Goal: Task Accomplishment & Management: Manage account settings

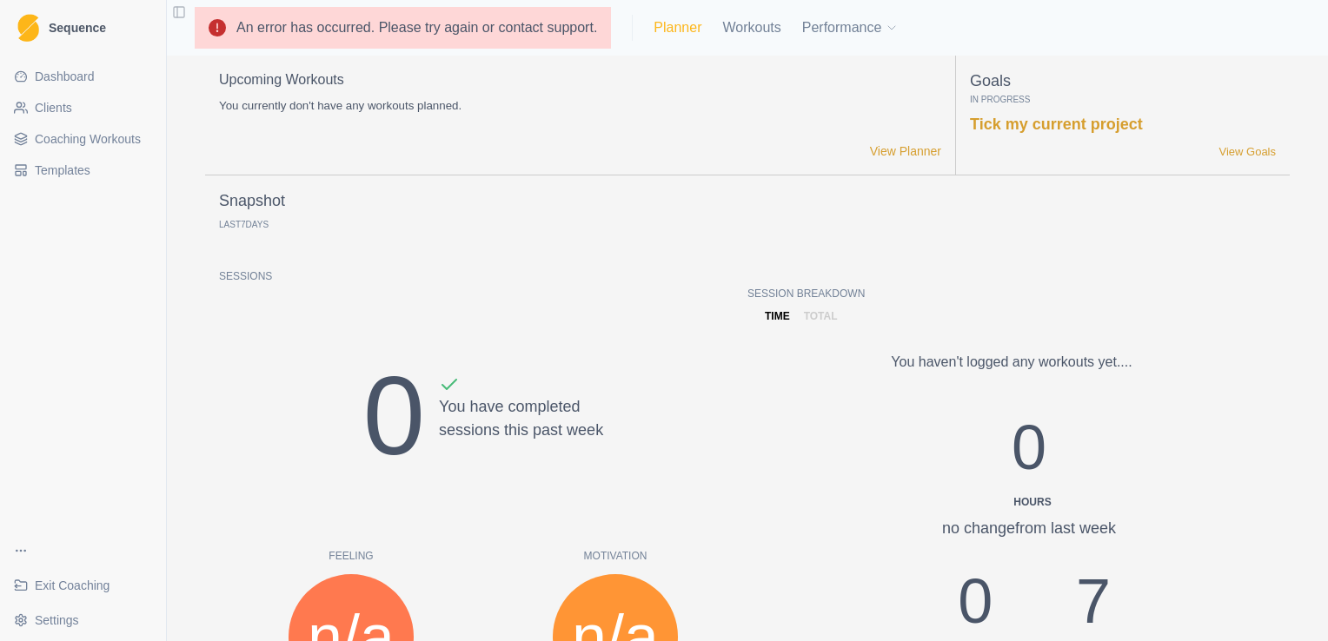
click at [671, 31] on link "Planner" at bounding box center [678, 27] width 48 height 21
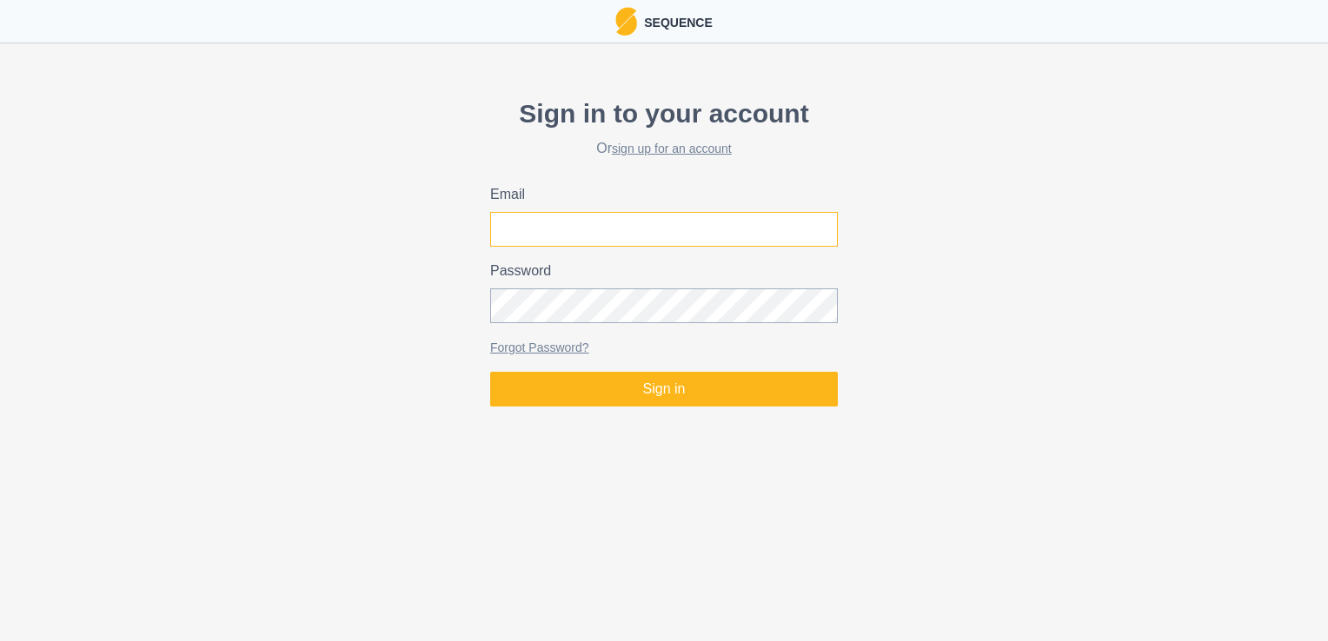
type input "andy@processphysiotherapy.co.uk"
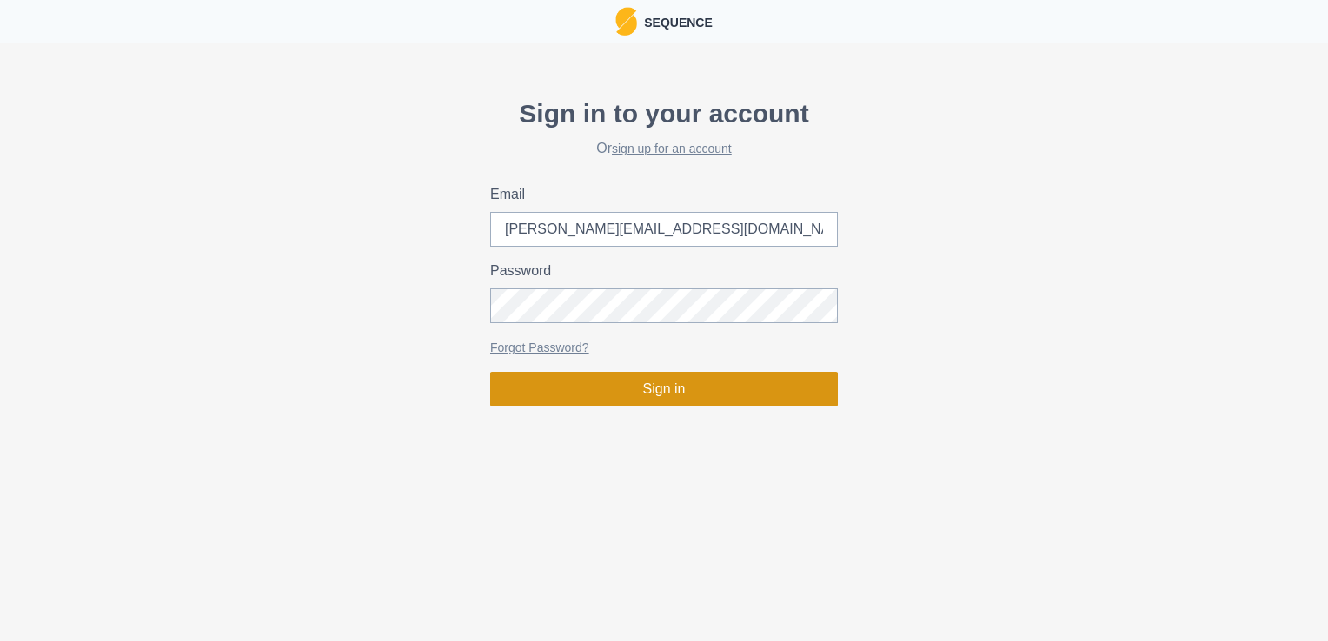
click at [624, 384] on button "Sign in" at bounding box center [664, 389] width 348 height 35
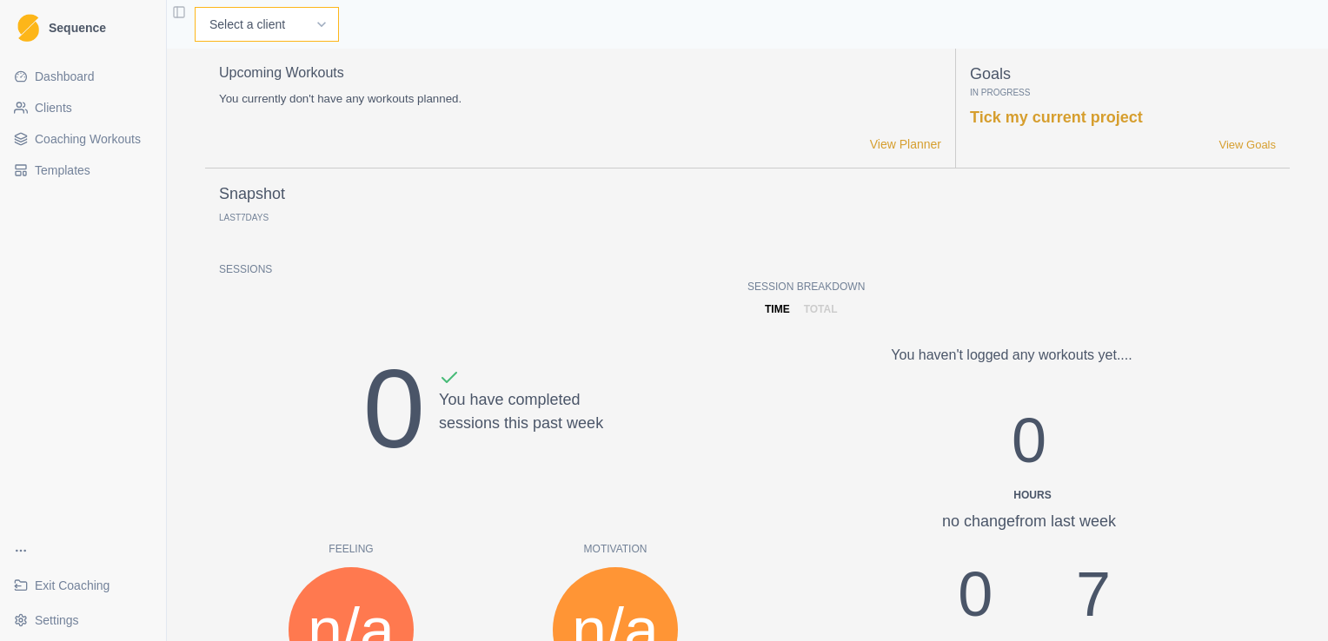
click at [331, 21] on select "Select a client Andrew Davies Andrew Sinclair Ellie Teeling Hannah Carter Hanna…" at bounding box center [267, 24] width 144 height 35
select select "3ab475ec-fb21-464f-8514-94768c02bf3e"
click at [195, 7] on select "Select a client Andrew Davies Andrew Sinclair Ellie Teeling Hannah Carter Hanna…" at bounding box center [267, 24] width 144 height 35
click at [270, 178] on div "Snapshot Last 7 Days Sessions 0 You have completed sessions this past week Feel…" at bounding box center [747, 608] width 1085 height 880
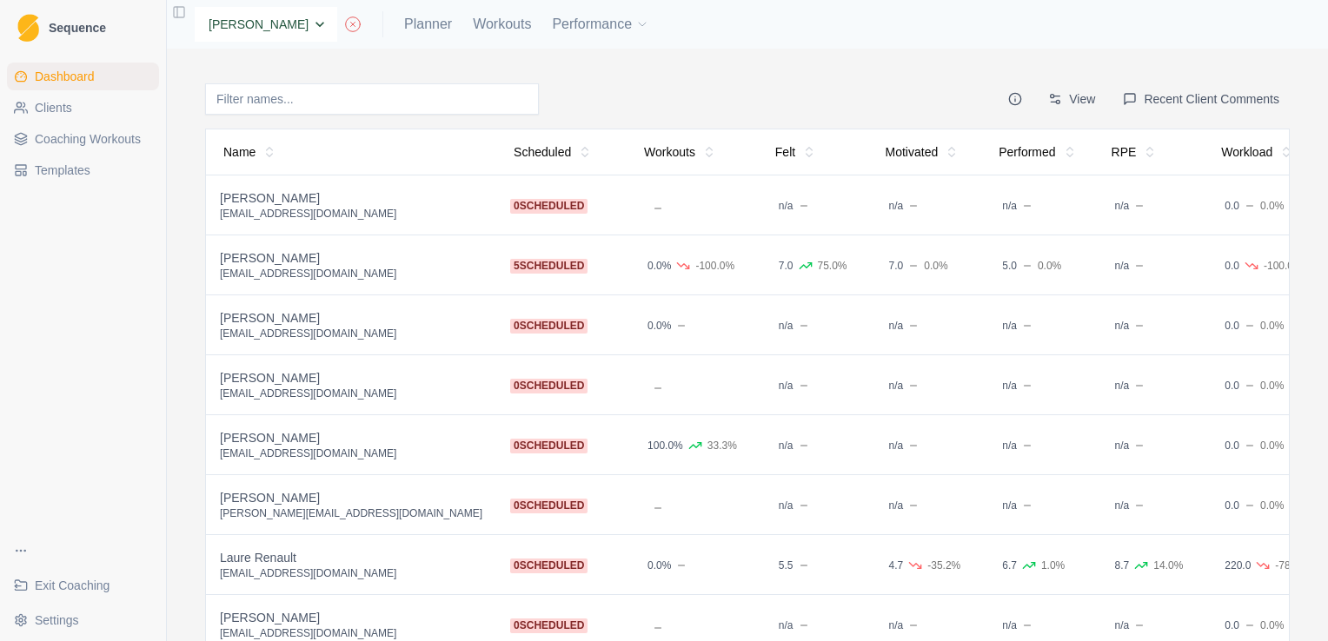
click at [327, 14] on select "None [PERSON_NAME] [PERSON_NAME] [PERSON_NAME] [PERSON_NAME] [PERSON_NAME] [PER…" at bounding box center [266, 24] width 143 height 35
select select "c058fd92-7ff6-4d9a-aa44-1fcfced4e7e5"
click at [195, 7] on select "None [PERSON_NAME] [PERSON_NAME] [PERSON_NAME] [PERSON_NAME] [PERSON_NAME] [PER…" at bounding box center [266, 24] width 143 height 35
click at [282, 150] on th "Name" at bounding box center [351, 152] width 290 height 46
click at [310, 388] on div "hannahgrant13@outlook.com" at bounding box center [351, 394] width 262 height 14
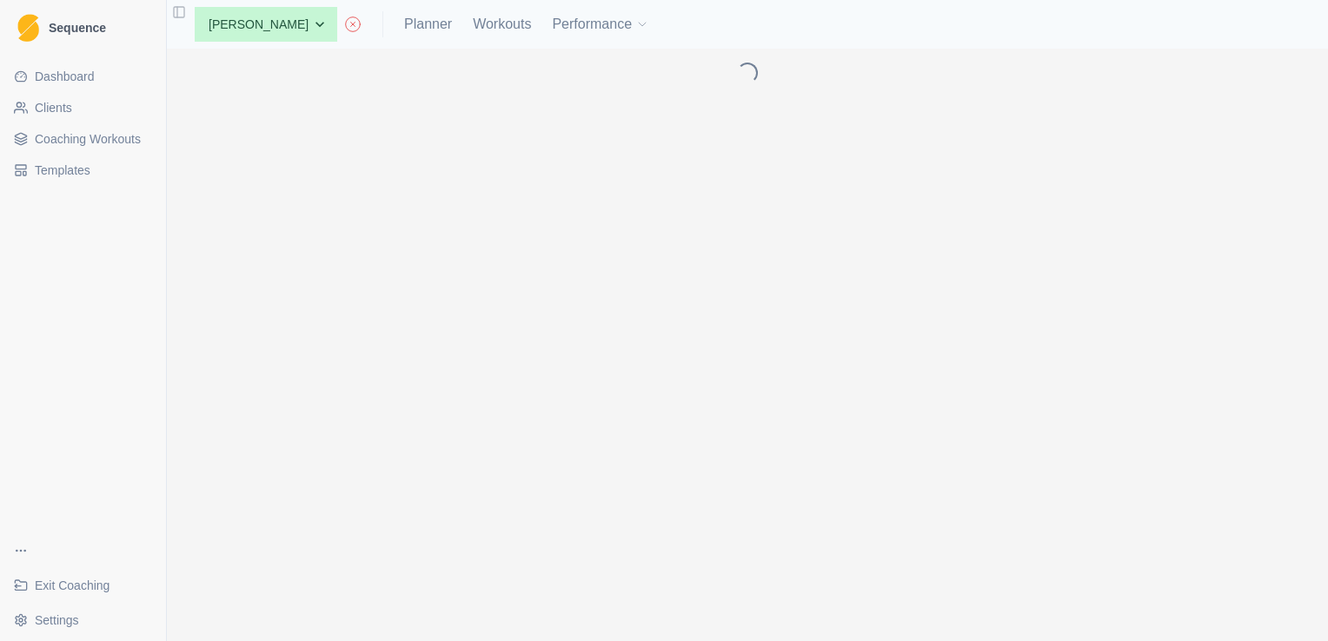
click at [310, 388] on div "Loading..." at bounding box center [747, 345] width 1161 height 593
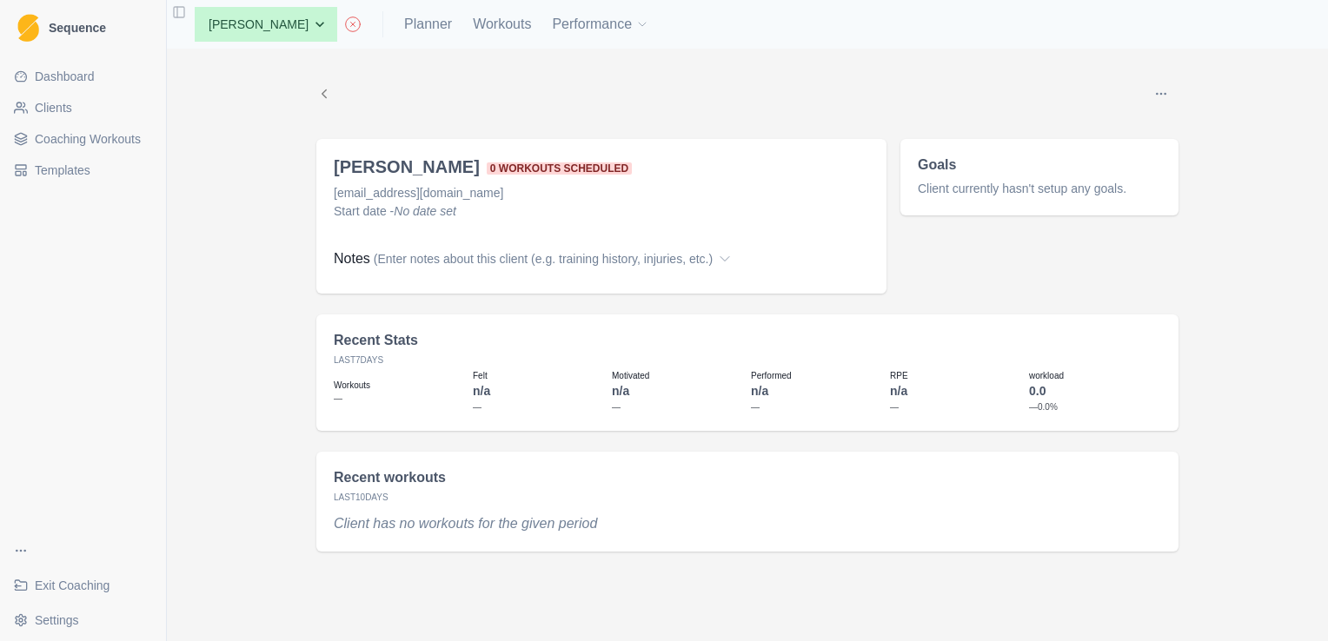
click at [424, 35] on div "None Andrew Davies Andrew Sinclair Ellie Teeling Hannah Carter Hannah Grant Jas…" at bounding box center [415, 24] width 468 height 35
click at [431, 27] on link "Planner" at bounding box center [428, 24] width 48 height 21
select select "month"
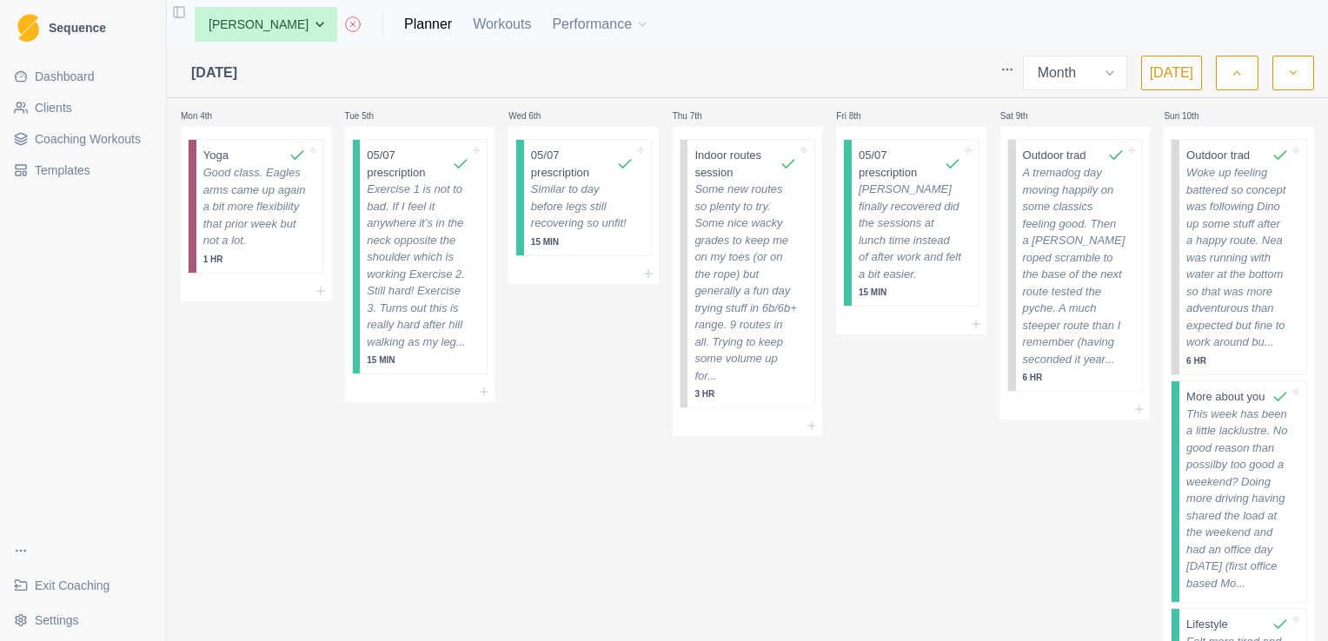
scroll to position [1208, 0]
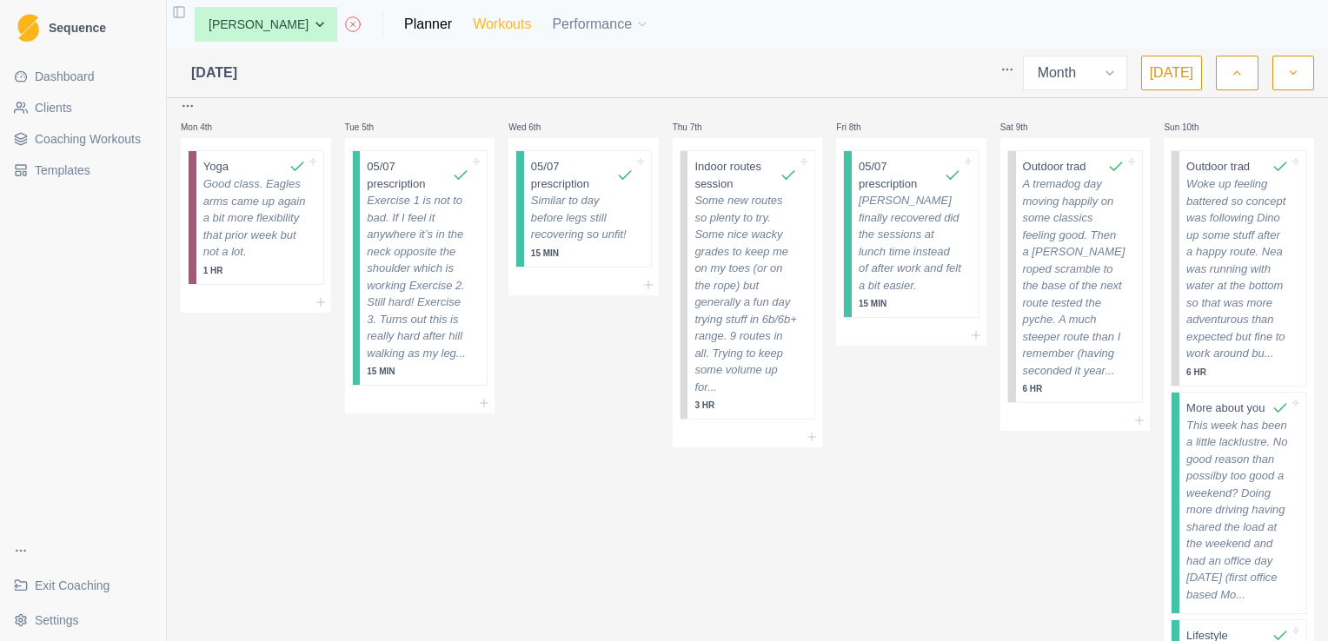
click at [517, 30] on link "Workouts" at bounding box center [502, 24] width 58 height 21
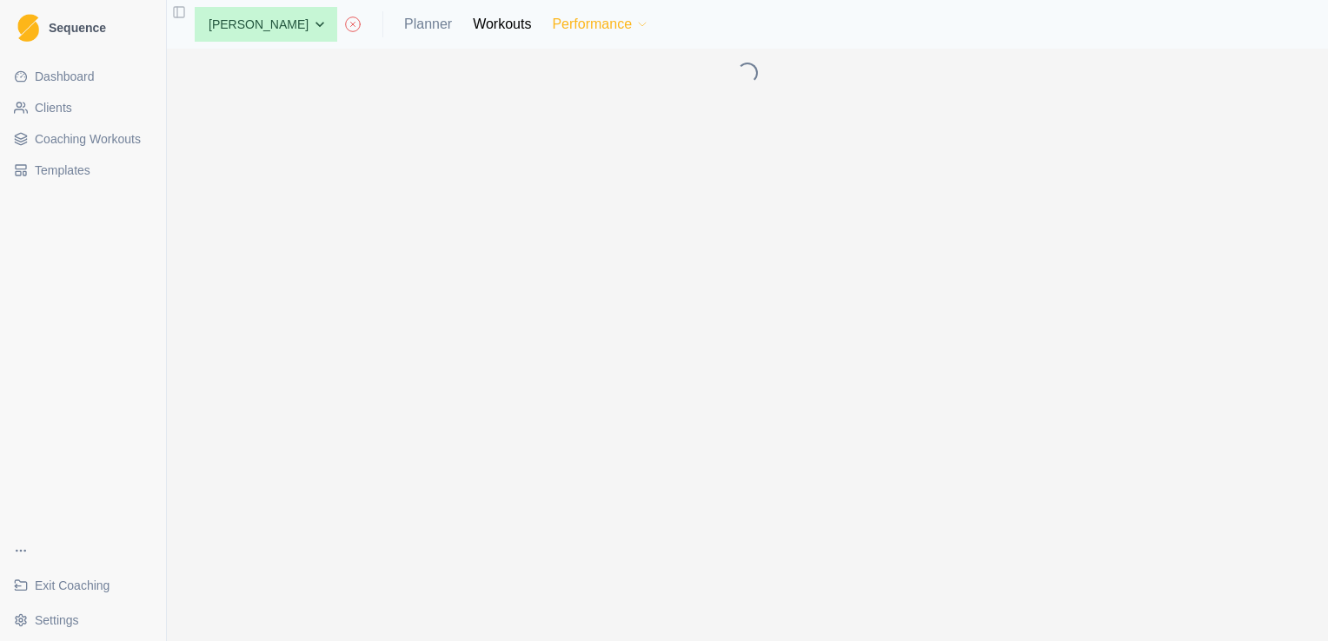
click at [581, 21] on button "Performance" at bounding box center [600, 24] width 97 height 35
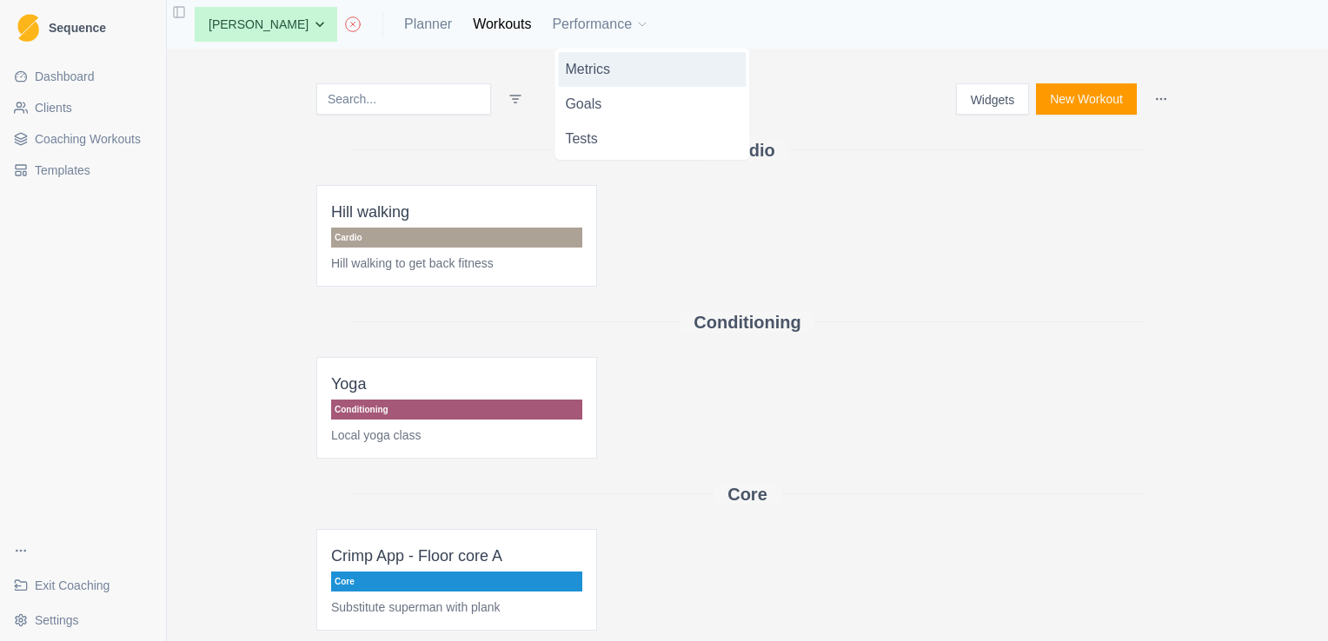
click at [603, 80] on link "Metrics" at bounding box center [652, 69] width 188 height 35
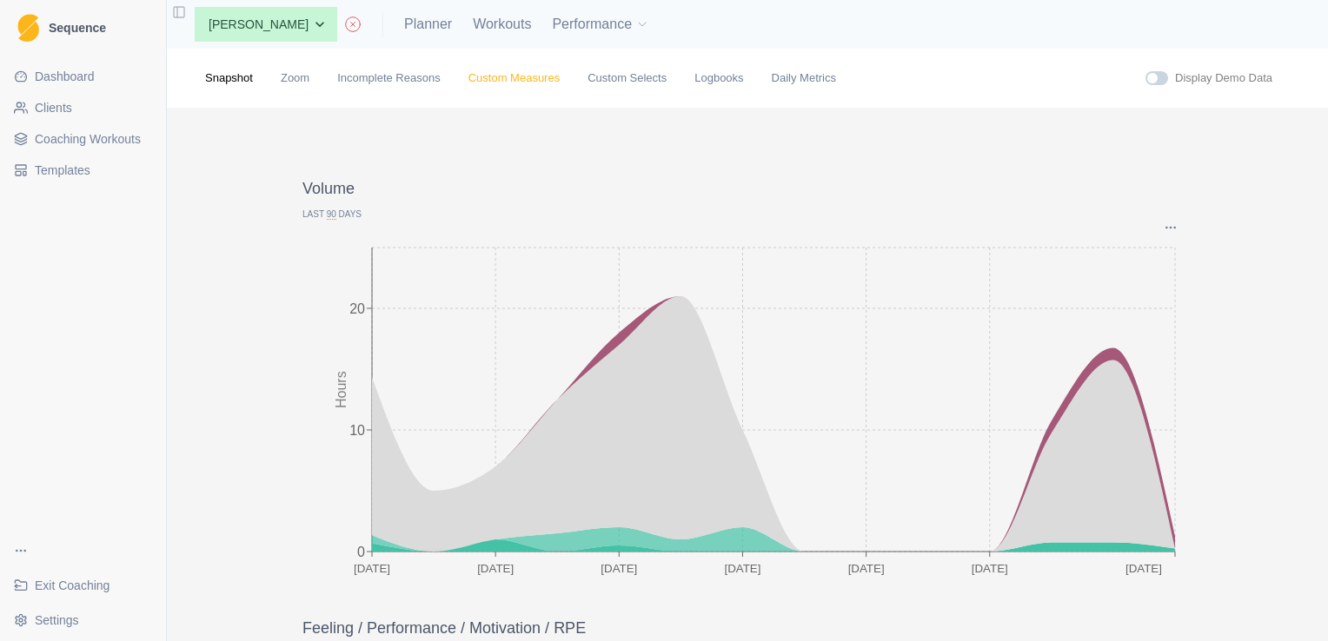
click at [506, 79] on link "Custom Measures" at bounding box center [513, 78] width 91 height 17
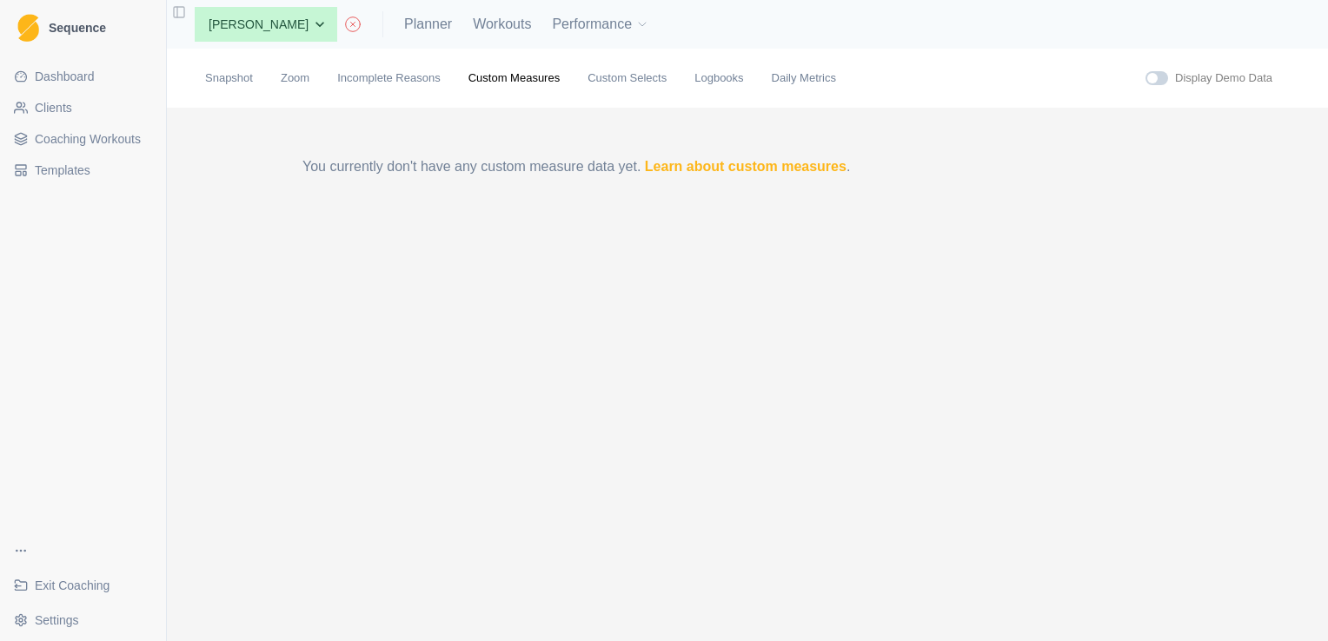
click at [91, 90] on link "Dashboard" at bounding box center [83, 77] width 152 height 28
